Goal: Check status: Check status

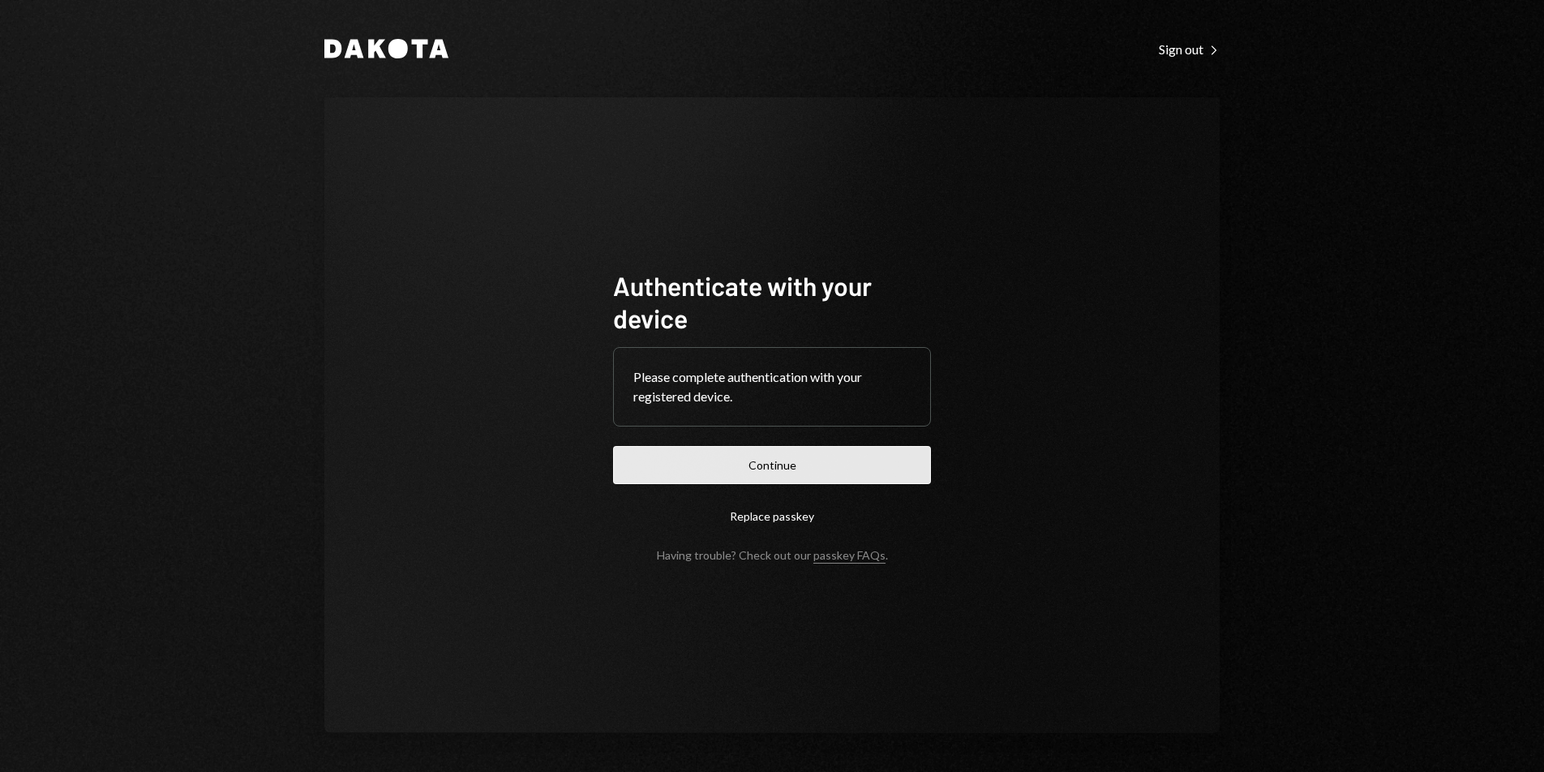
click at [776, 458] on button "Continue" at bounding box center [772, 465] width 318 height 38
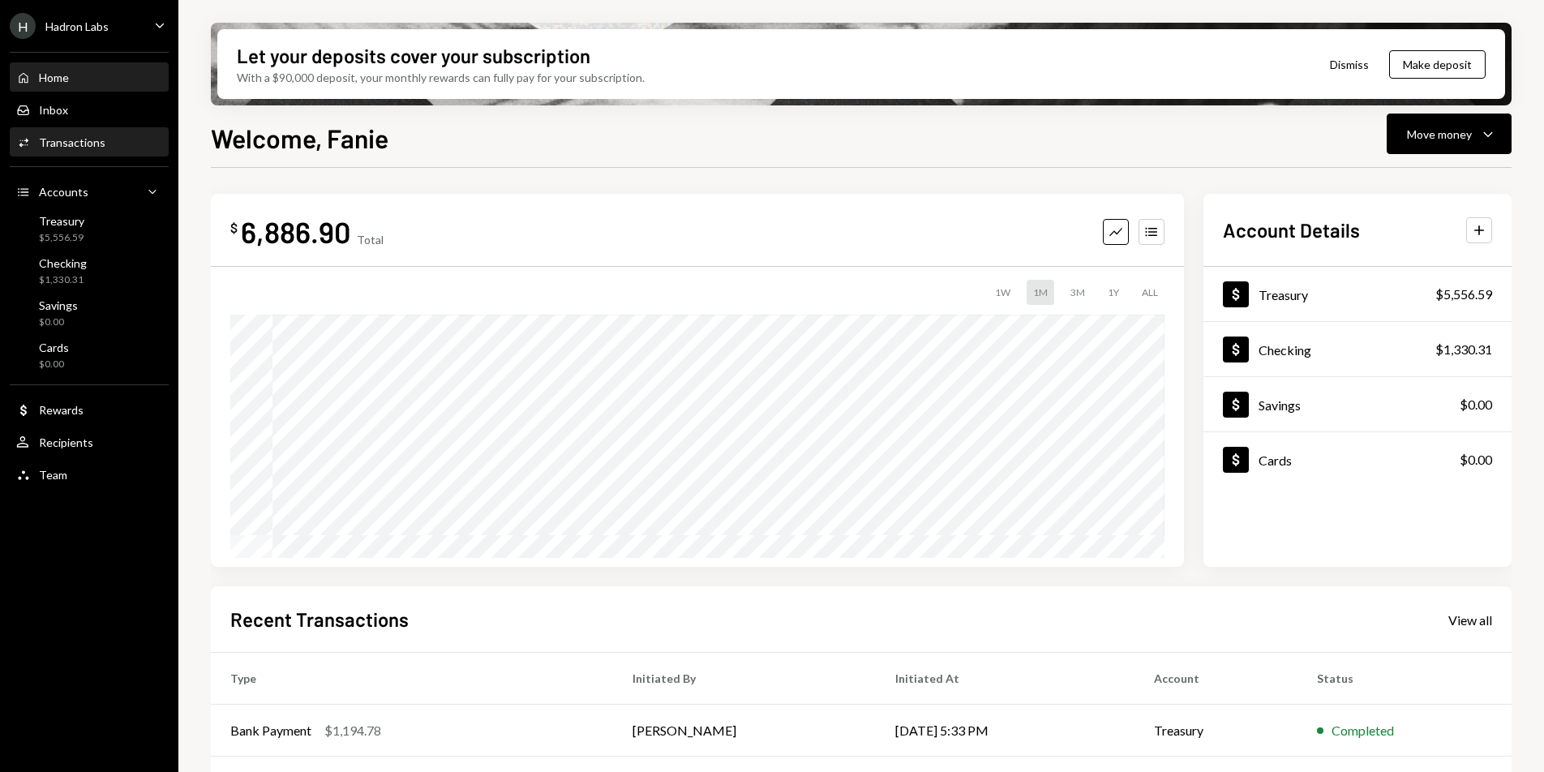
click at [93, 150] on div "Activities Transactions" at bounding box center [89, 143] width 146 height 28
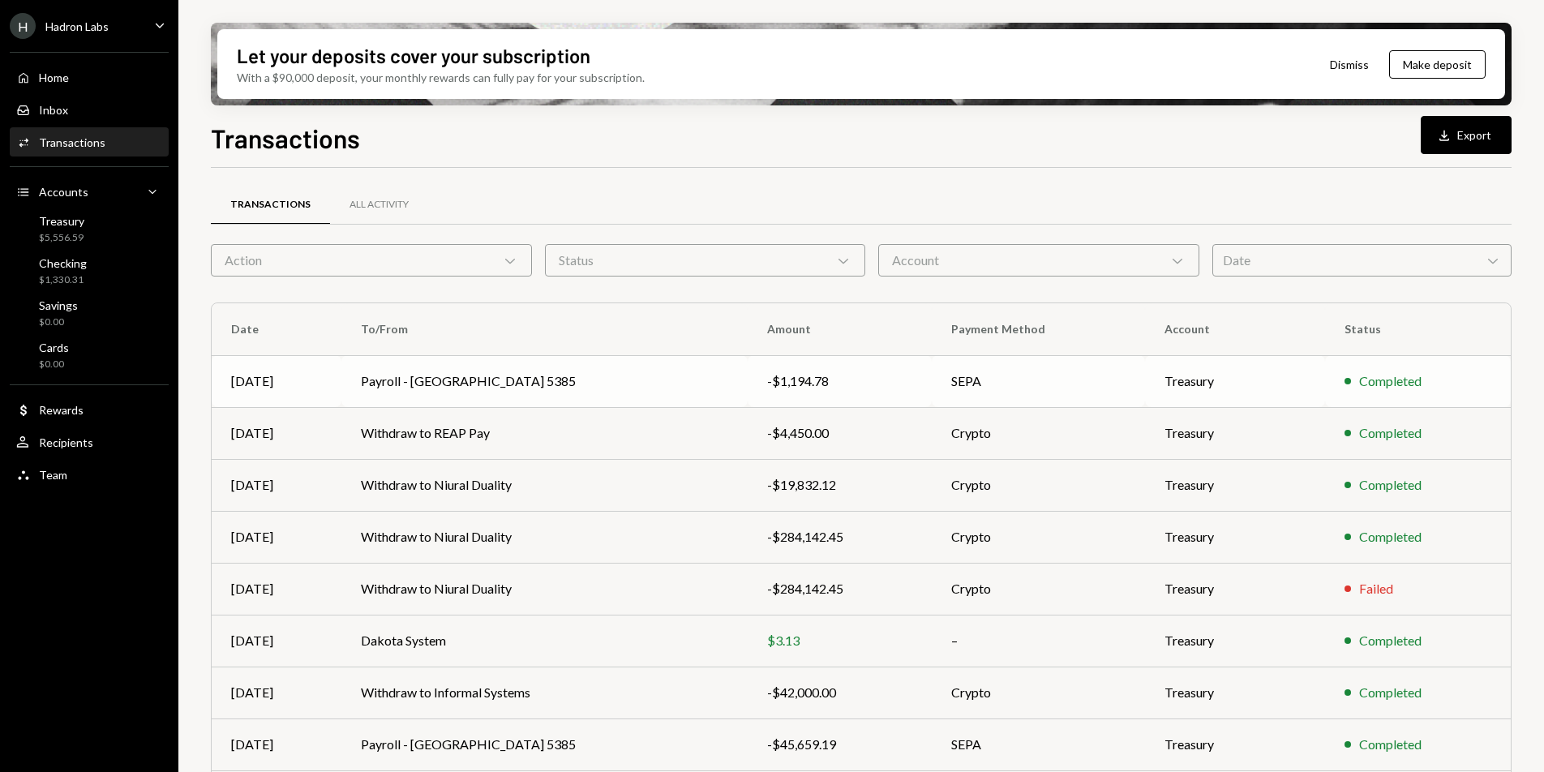
click at [636, 384] on td "Payroll - [GEOGRAPHIC_DATA] 5385" at bounding box center [544, 381] width 406 height 52
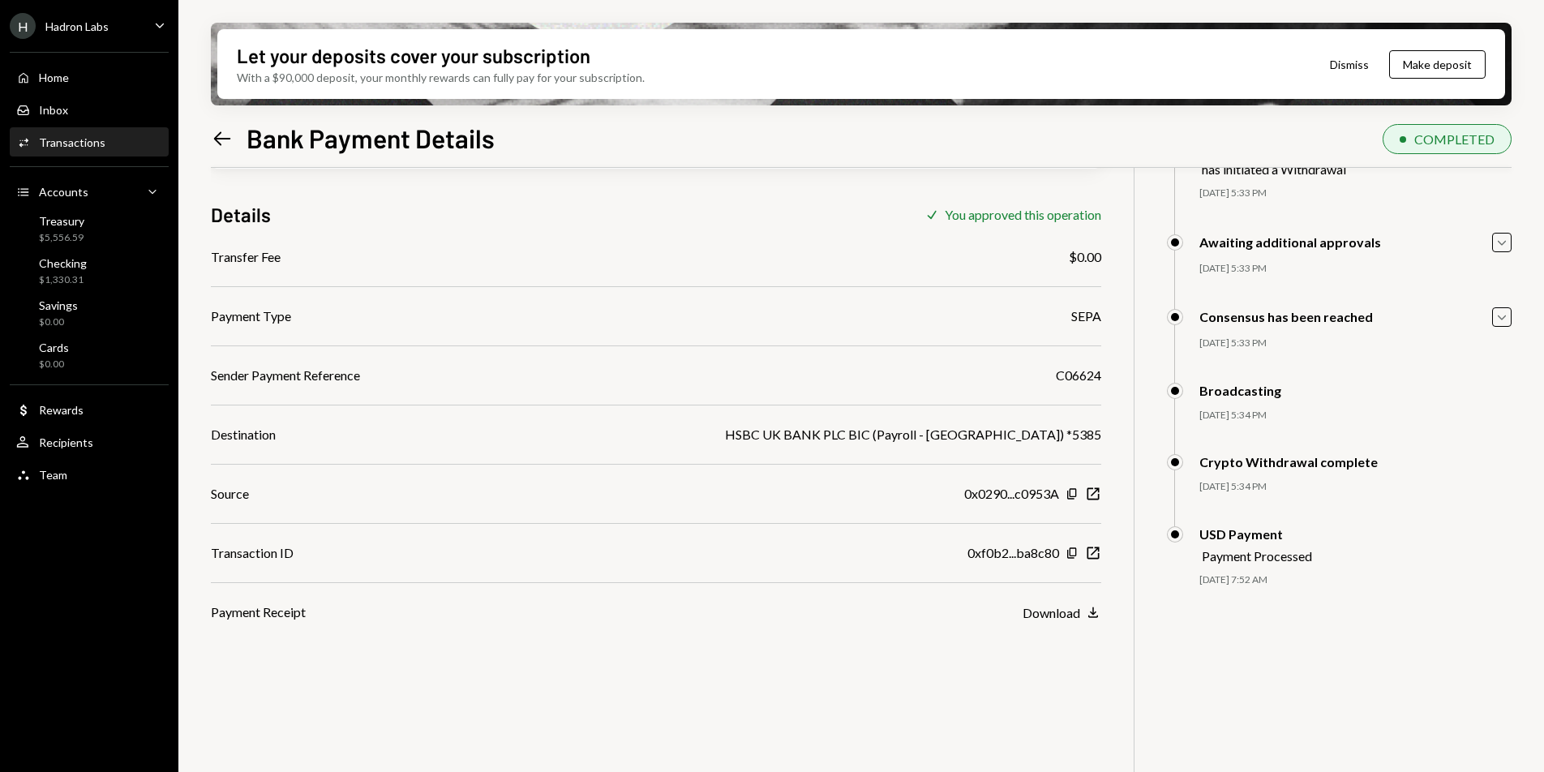
scroll to position [126, 0]
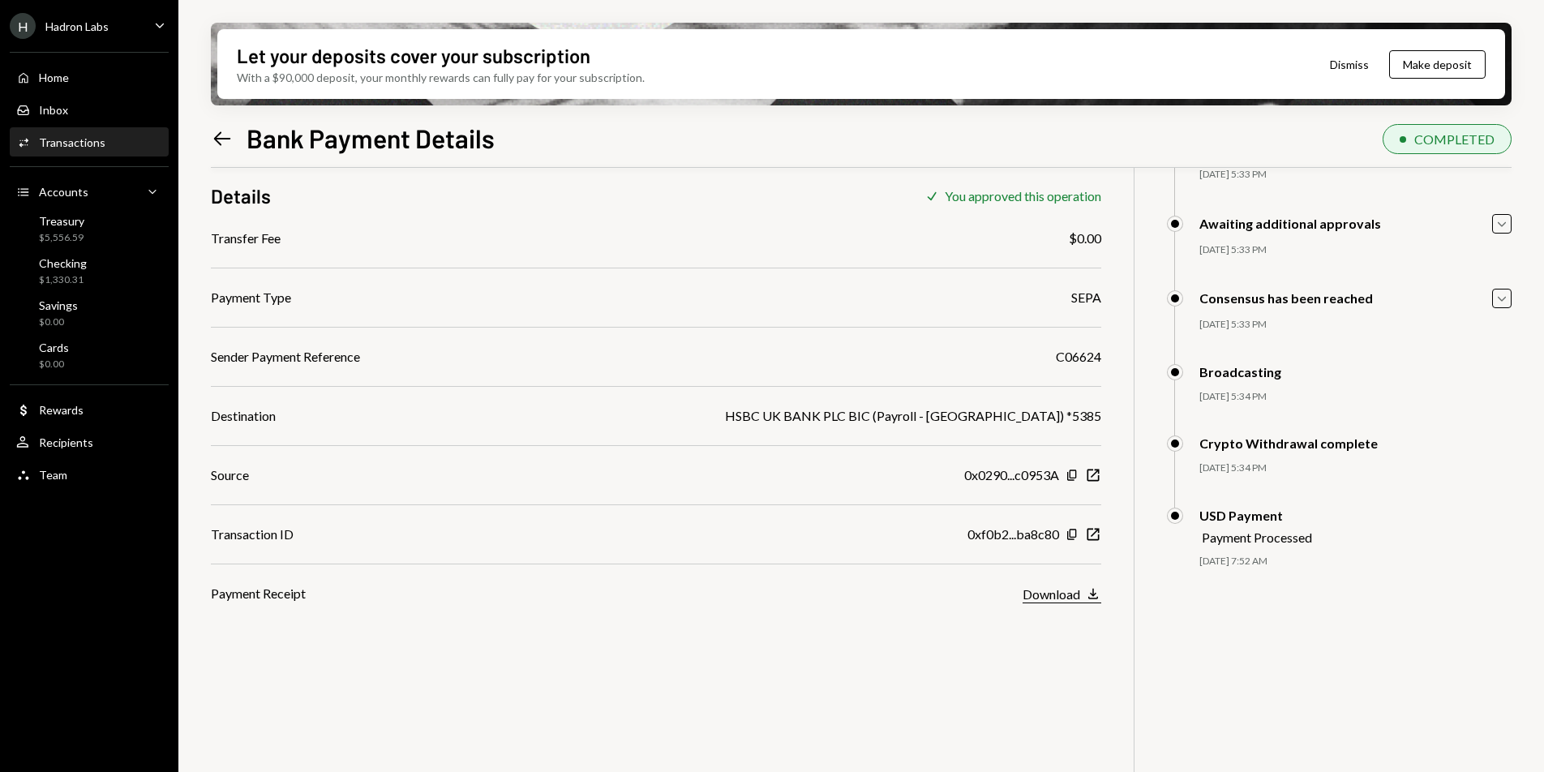
click at [1079, 599] on div "Download" at bounding box center [1052, 593] width 58 height 15
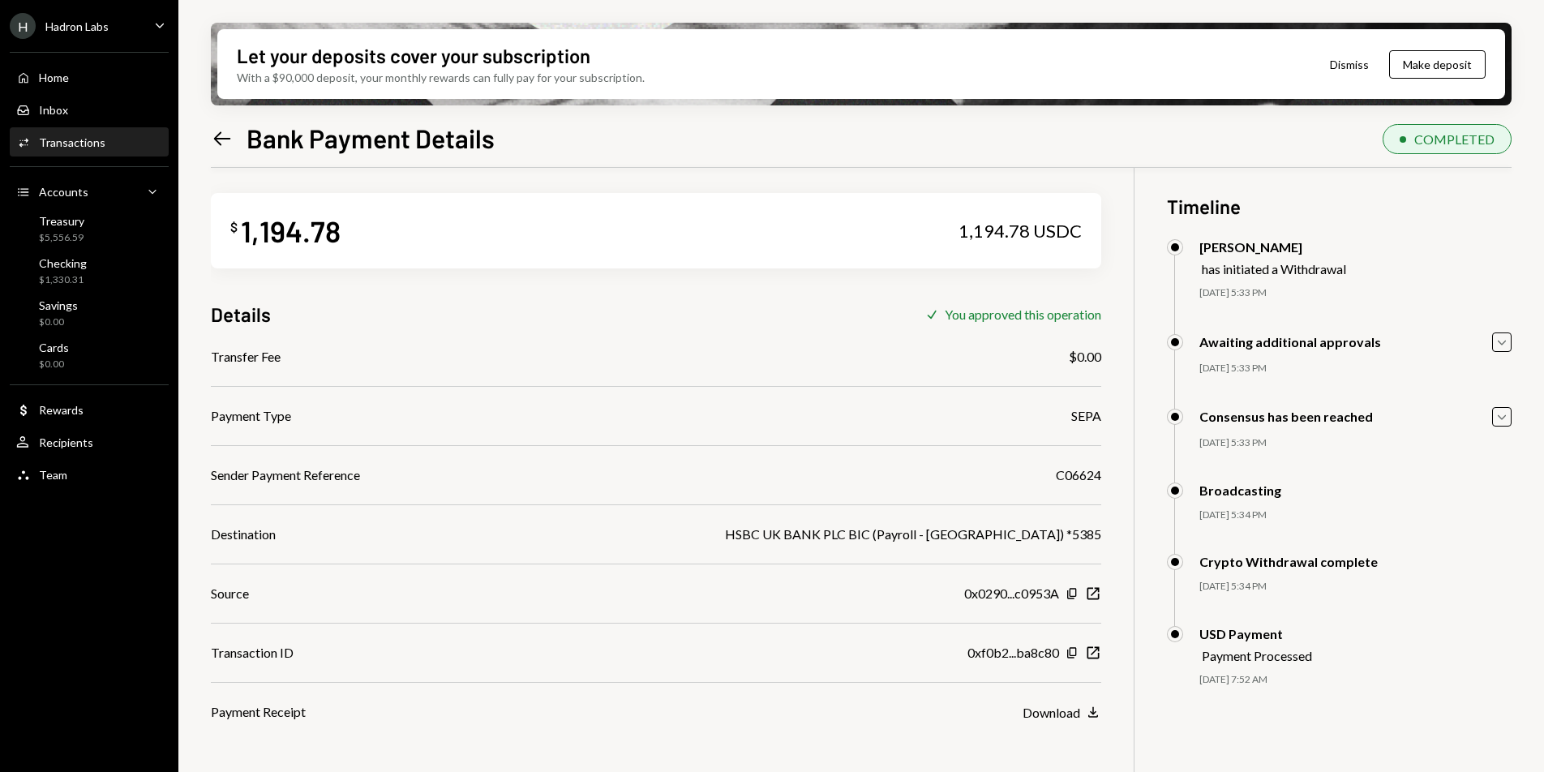
scroll to position [11, 0]
